Goal: Task Accomplishment & Management: Use online tool/utility

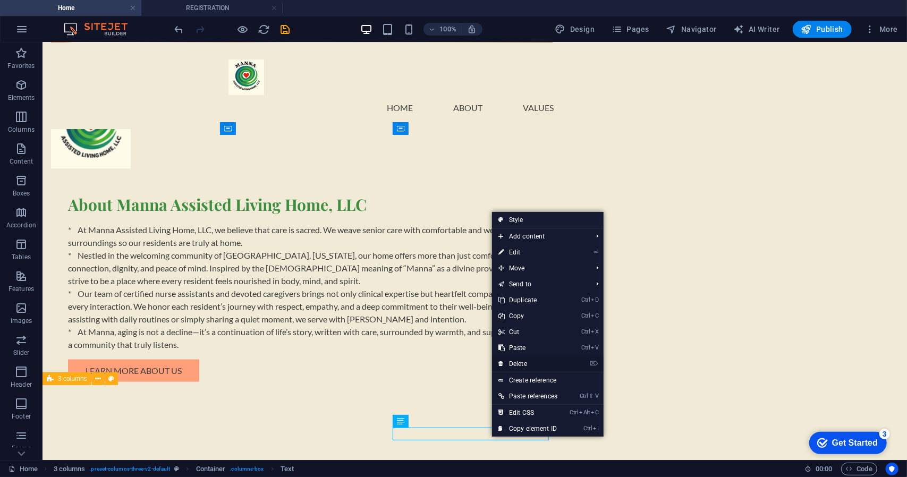
click at [520, 362] on link "⌦ Delete" at bounding box center [528, 364] width 72 height 16
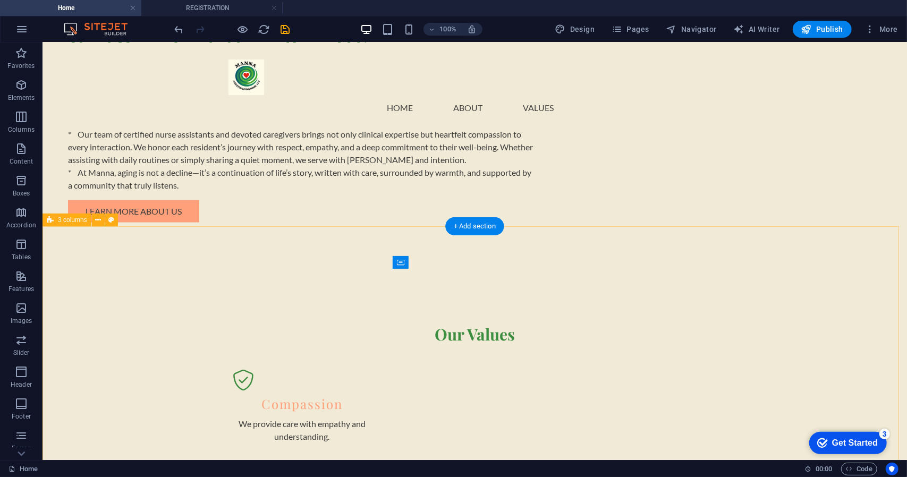
scroll to position [1152, 0]
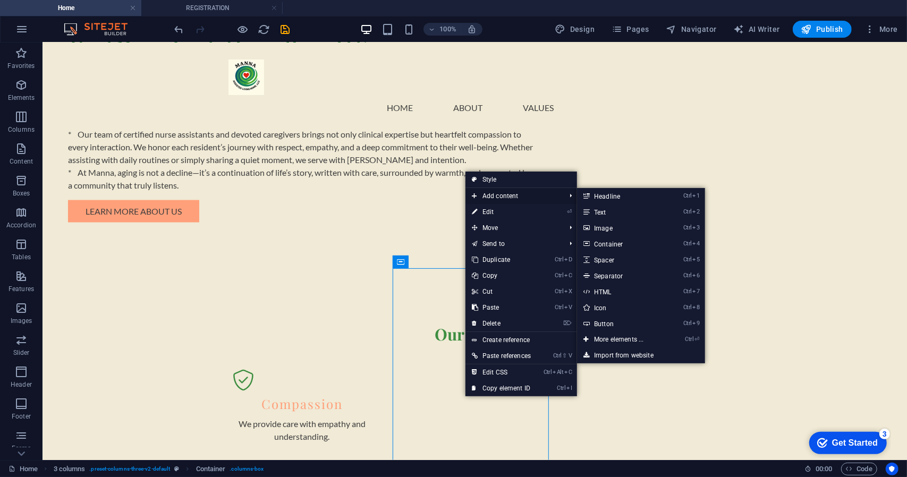
click at [493, 196] on span "Add content" at bounding box center [514, 196] width 96 height 16
click at [607, 212] on link "Ctrl 2 Text" at bounding box center [621, 212] width 88 height 16
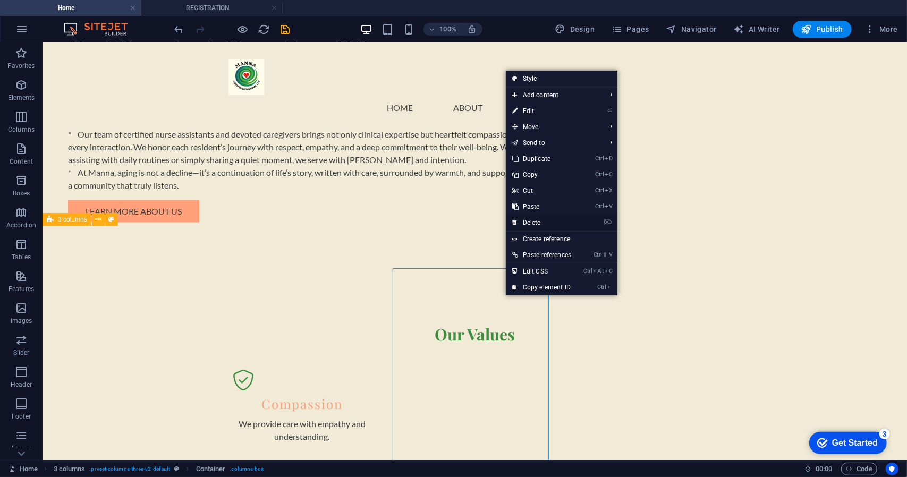
click at [539, 222] on link "⌦ Delete" at bounding box center [542, 223] width 72 height 16
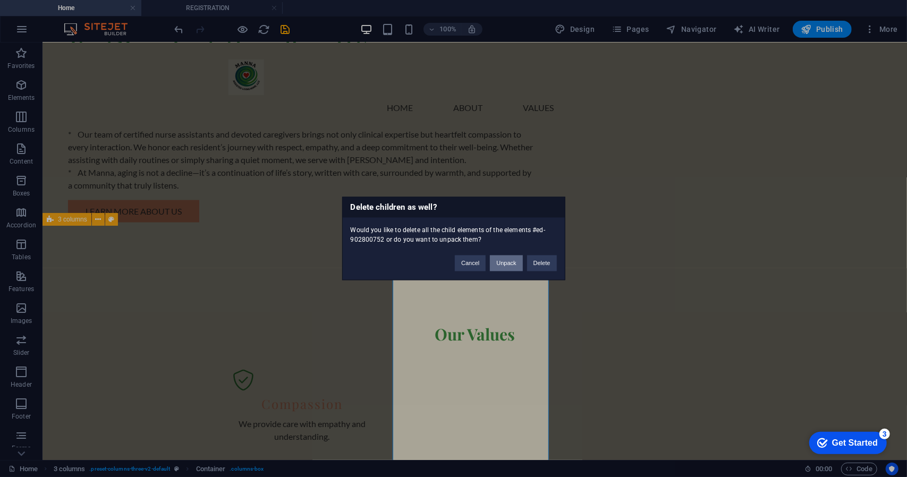
click at [513, 263] on button "Unpack" at bounding box center [506, 264] width 32 height 16
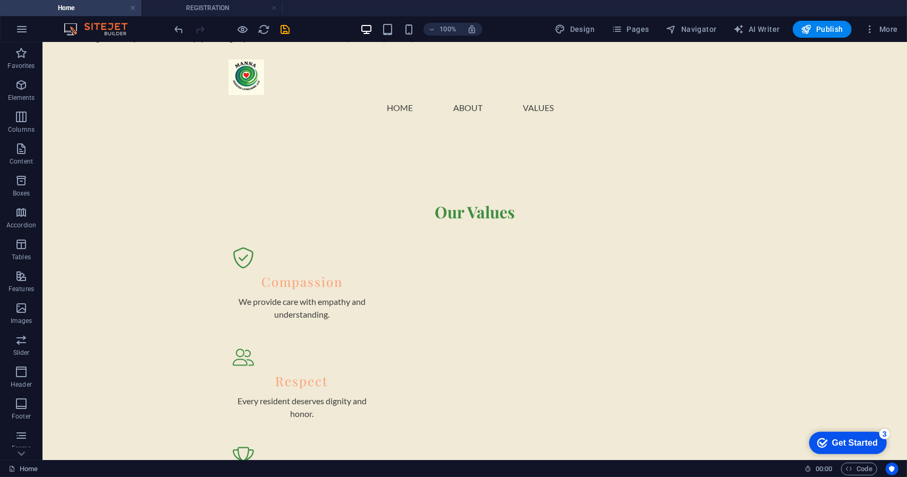
scroll to position [1277, 0]
click at [184, 29] on icon "undo" at bounding box center [179, 29] width 12 height 12
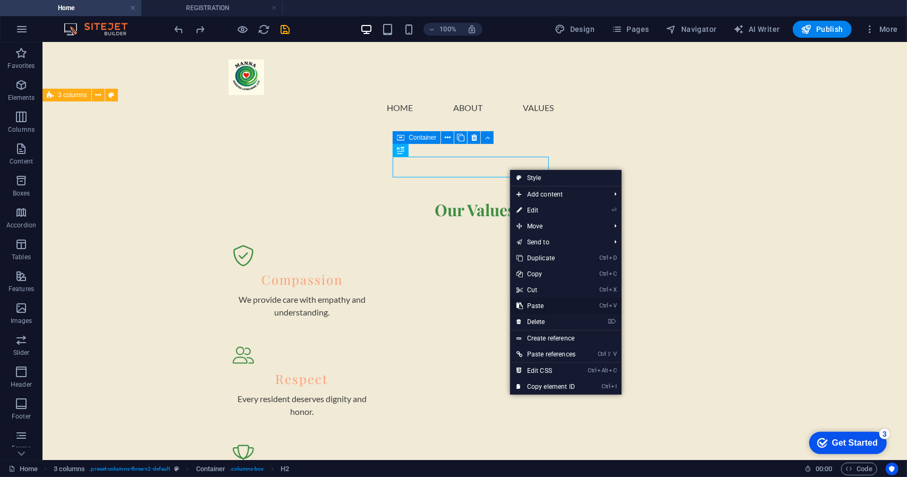
click at [543, 312] on link "Ctrl V Paste" at bounding box center [546, 306] width 72 height 16
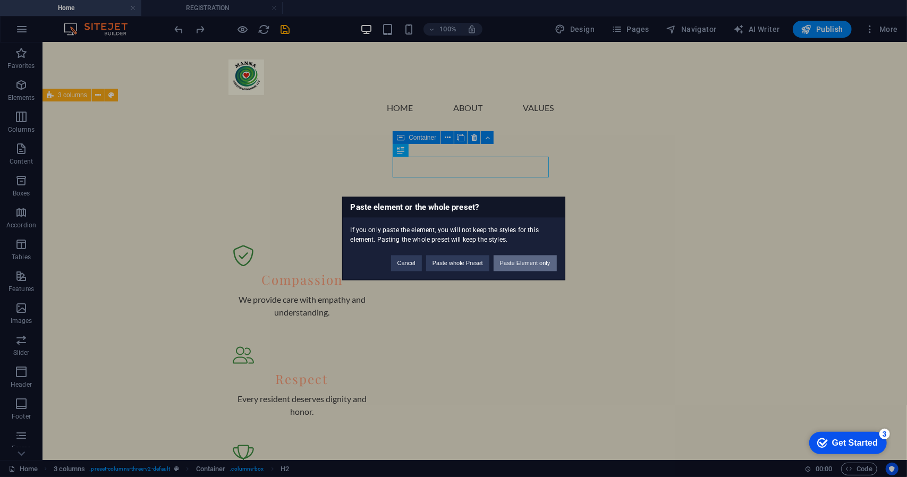
click at [512, 265] on button "Paste Element only" at bounding box center [525, 264] width 63 height 16
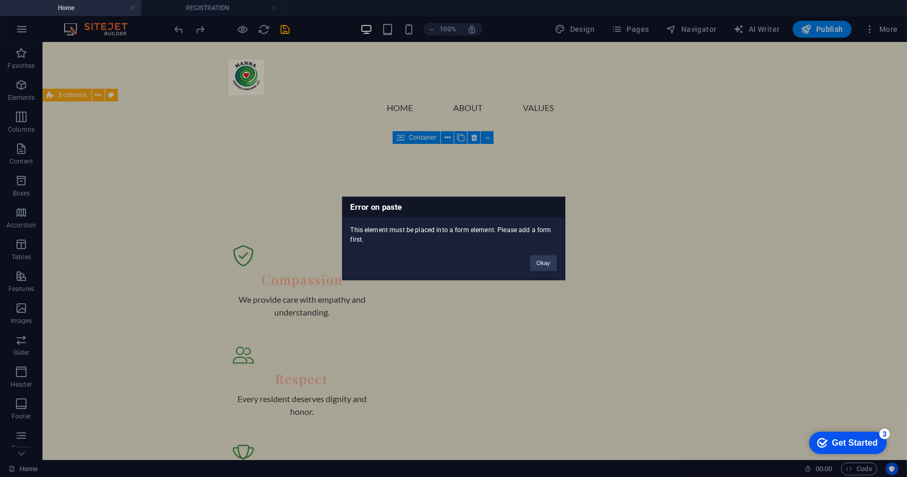
drag, startPoint x: 516, startPoint y: 172, endPoint x: 504, endPoint y: 168, distance: 11.9
click at [504, 168] on div "Error on paste This element must be placed into a form element. Please add a fo…" at bounding box center [453, 238] width 907 height 477
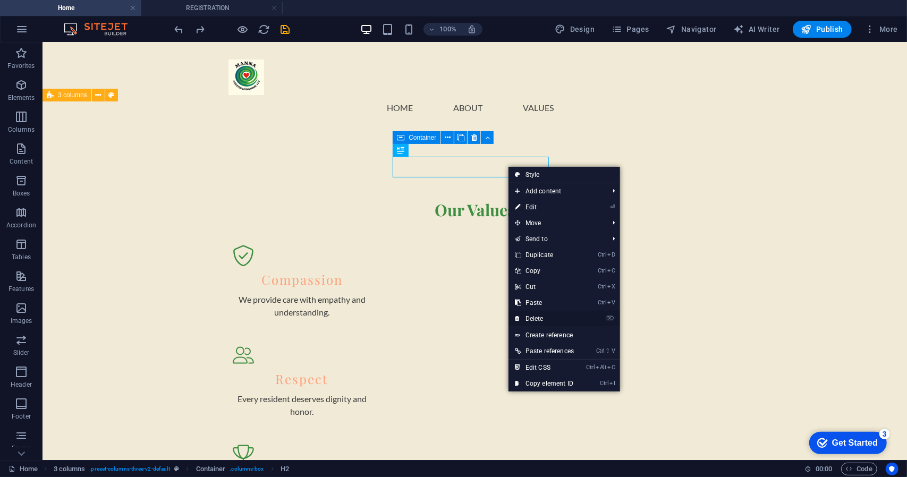
click at [543, 318] on link "⌦ Delete" at bounding box center [545, 319] width 72 height 16
